Goal: Navigation & Orientation: Find specific page/section

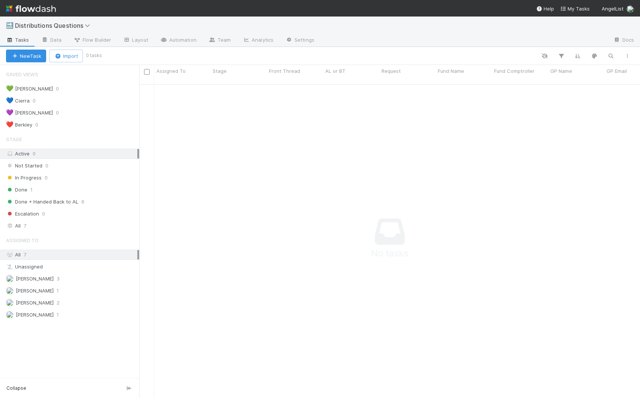
scroll to position [319, 501]
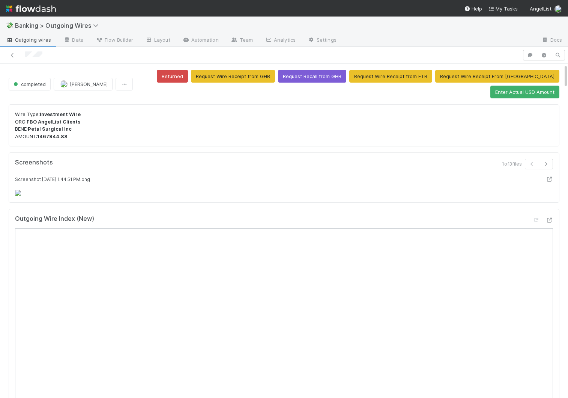
click at [475, 196] on div "Screenshot 2025-08-08 at 1.44.51 PM.png" at bounding box center [284, 185] width 538 height 21
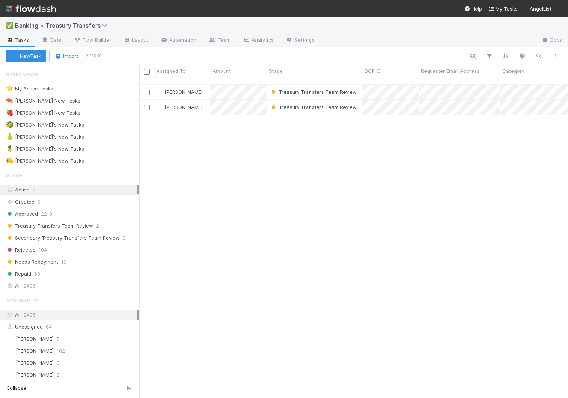
scroll to position [319, 429]
click at [13, 11] on img at bounding box center [31, 8] width 50 height 13
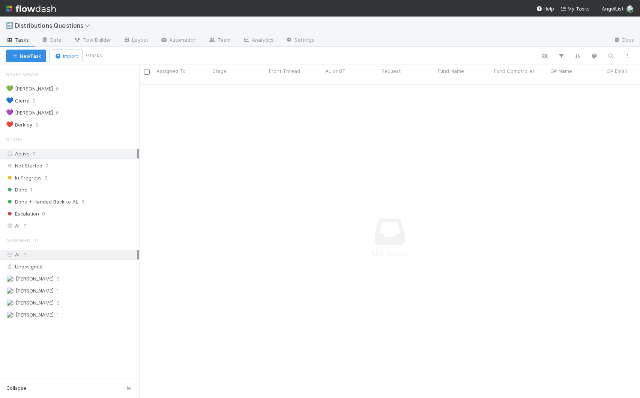
scroll to position [319, 501]
